Goal: Task Accomplishment & Management: Use online tool/utility

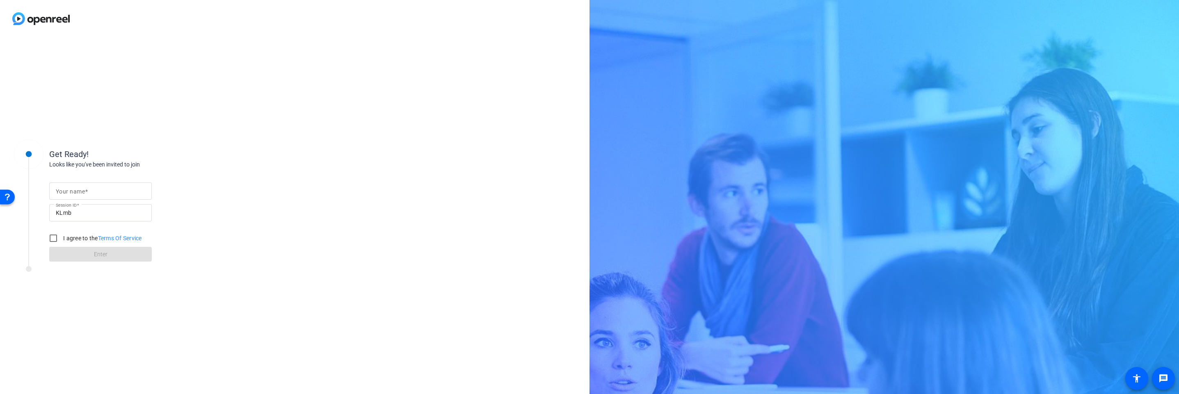
click at [2, 78] on div "Get Ready! Looks like you've been invited to join Your name Session ID KLmb I a…" at bounding box center [295, 215] width 590 height 357
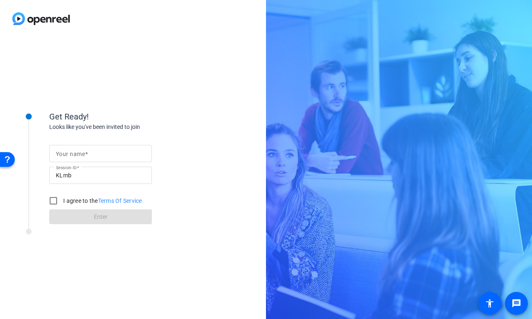
click at [81, 155] on mat-label "Your name" at bounding box center [70, 154] width 29 height 7
click at [81, 155] on input "Your name" at bounding box center [100, 154] width 89 height 10
type input "[PERSON_NAME]"
click at [51, 203] on input "I agree to the Terms Of Service" at bounding box center [53, 200] width 16 height 16
checkbox input "true"
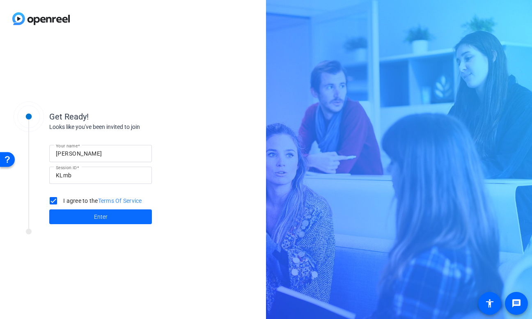
click at [95, 219] on span "Enter" at bounding box center [101, 217] width 14 height 9
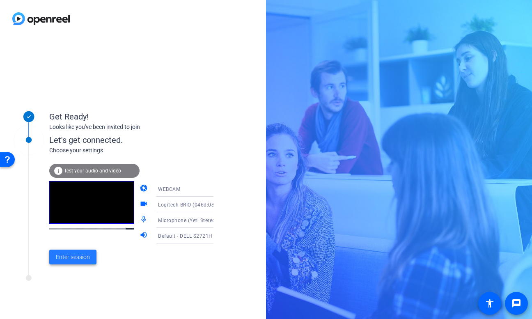
click at [73, 256] on span "Enter session" at bounding box center [73, 257] width 34 height 9
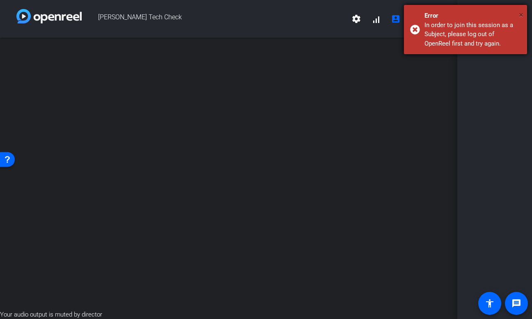
click at [519, 14] on span "×" at bounding box center [521, 15] width 5 height 10
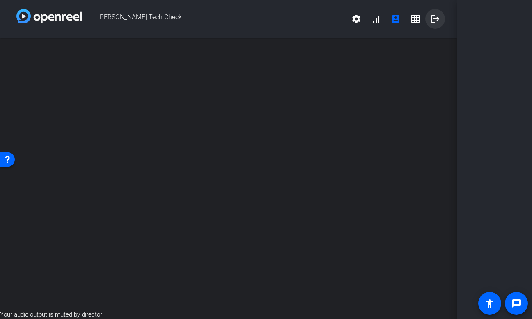
click at [434, 17] on mat-icon "logout" at bounding box center [435, 19] width 10 height 10
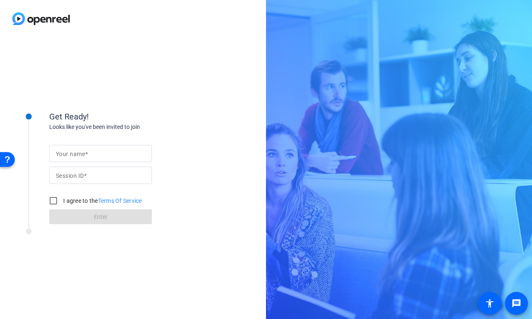
click at [92, 155] on input "Your name" at bounding box center [100, 154] width 89 height 10
type input "[PERSON_NAME]"
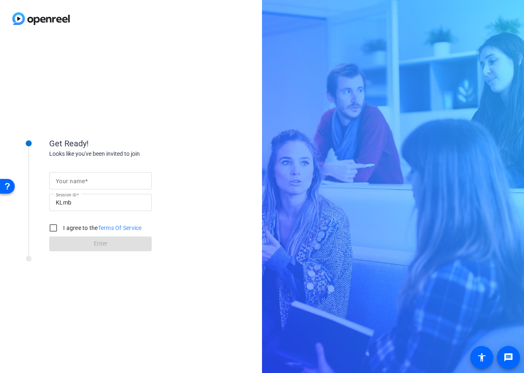
click at [82, 180] on mat-label "Your name" at bounding box center [70, 181] width 29 height 7
click at [82, 180] on input "Your name" at bounding box center [100, 181] width 89 height 10
type input "[PERSON_NAME]"
click at [54, 228] on input "I agree to the Terms Of Service" at bounding box center [53, 228] width 16 height 16
checkbox input "true"
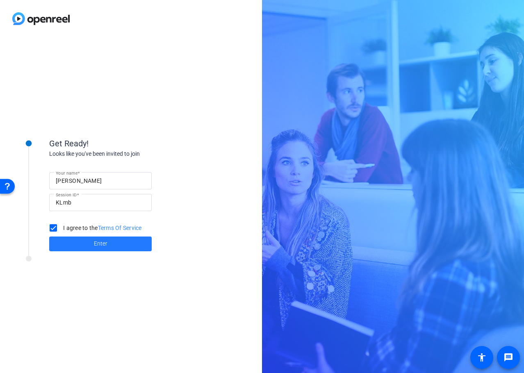
click at [111, 244] on span at bounding box center [100, 244] width 103 height 20
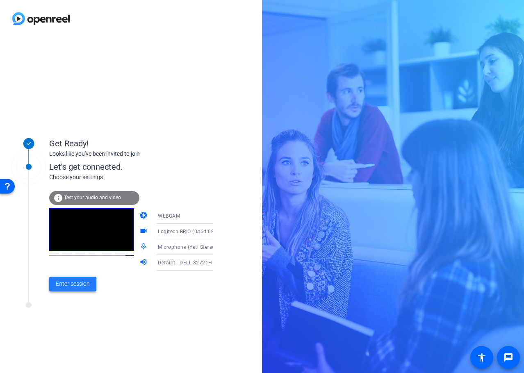
click at [78, 282] on span "Enter session" at bounding box center [73, 284] width 34 height 9
